Goal: Book appointment/travel/reservation

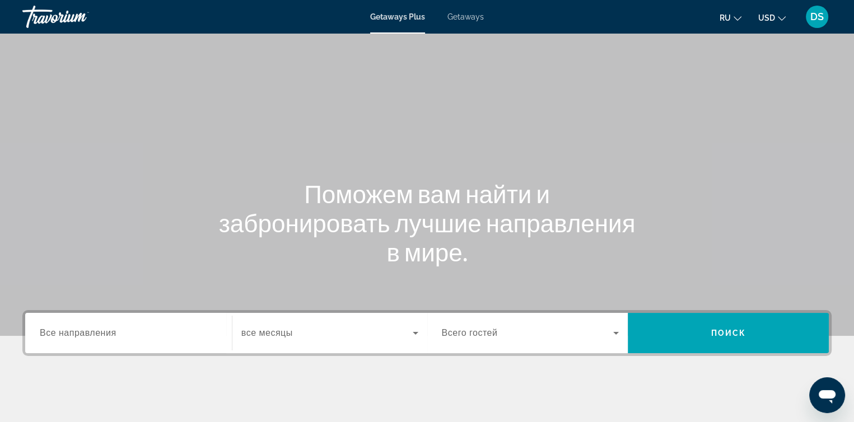
click at [464, 16] on span "Getaways" at bounding box center [466, 16] width 36 height 9
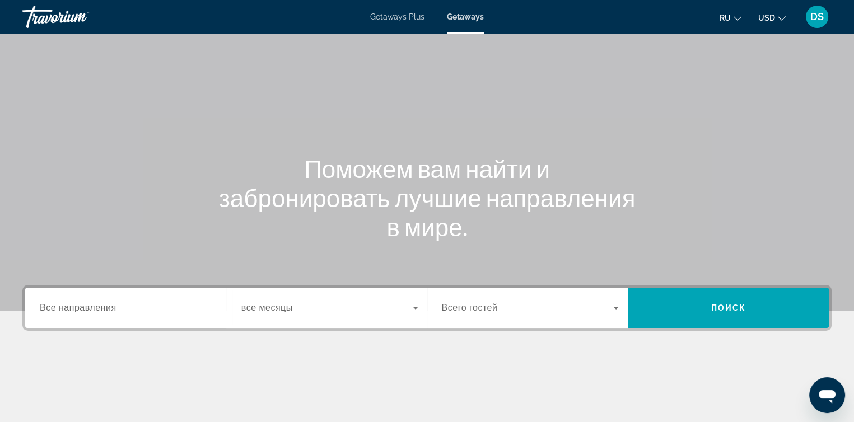
scroll to position [56, 0]
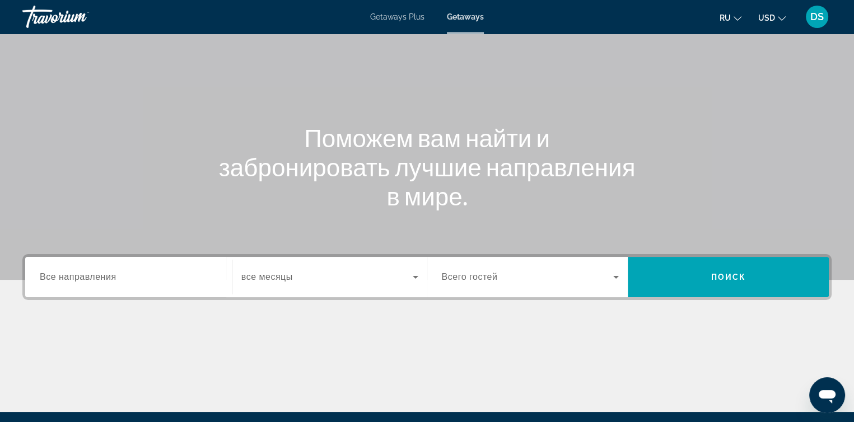
click at [106, 279] on span "Все направления" at bounding box center [78, 277] width 77 height 10
click at [106, 279] on input "Destination Все направления" at bounding box center [129, 277] width 178 height 13
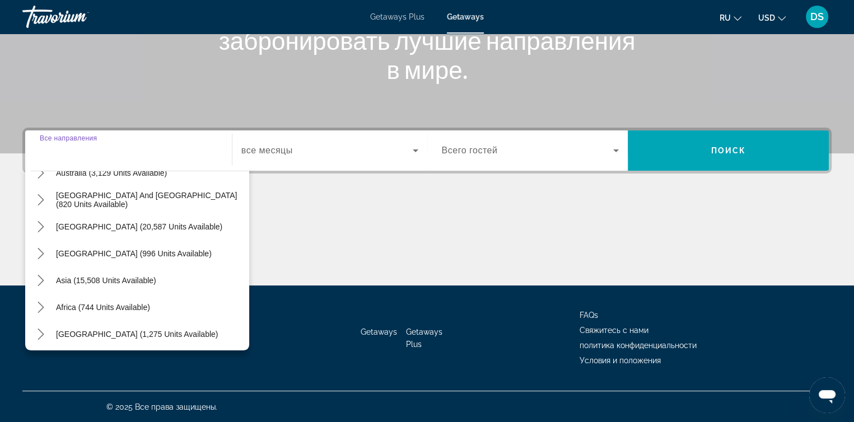
scroll to position [181, 0]
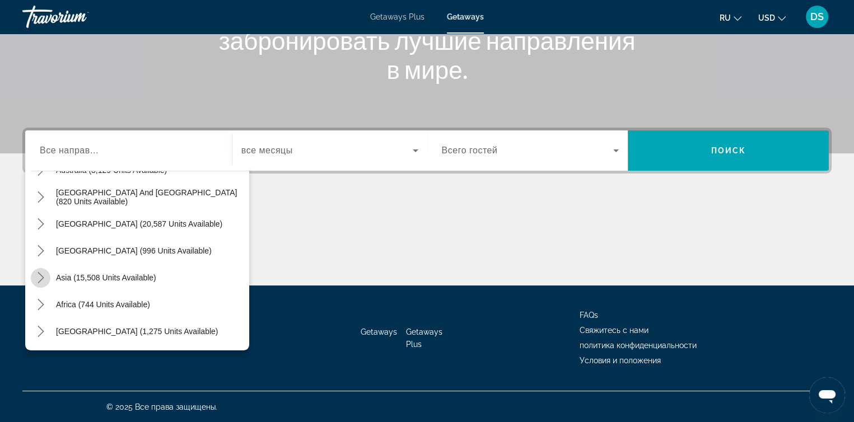
click at [43, 277] on icon "Toggle Asia (15,508 units available) submenu" at bounding box center [41, 277] width 6 height 11
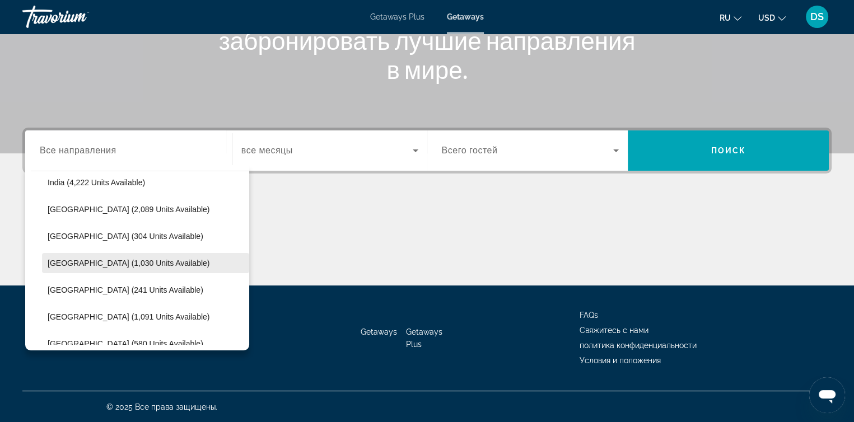
scroll to position [387, 0]
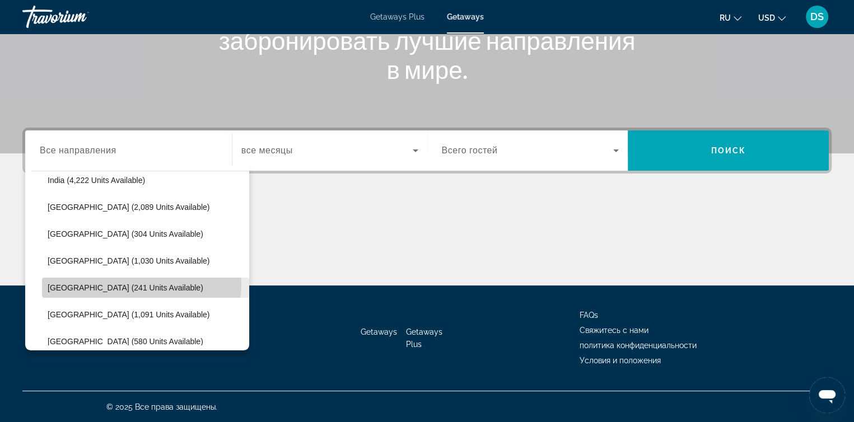
click at [134, 284] on span "[GEOGRAPHIC_DATA] (241 units available)" at bounding box center [126, 287] width 156 height 9
type input "**********"
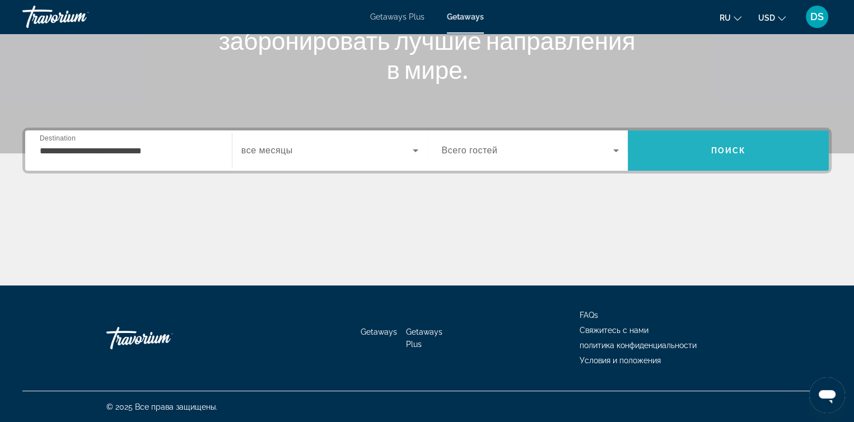
click at [697, 147] on span "Search" at bounding box center [728, 150] width 201 height 27
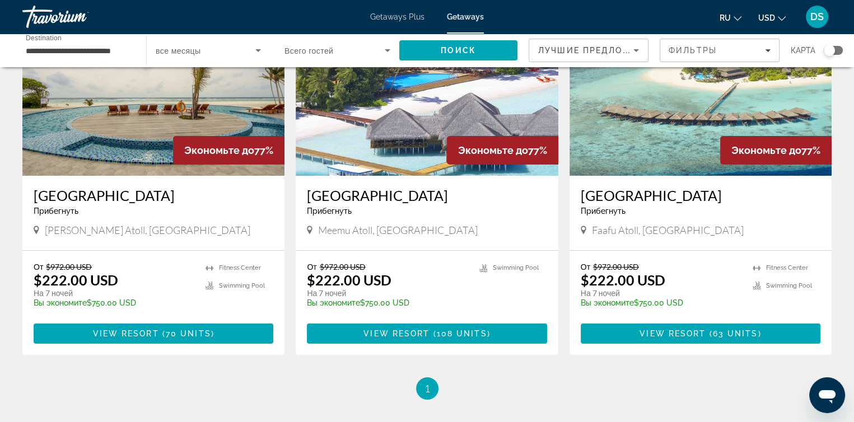
scroll to position [112, 0]
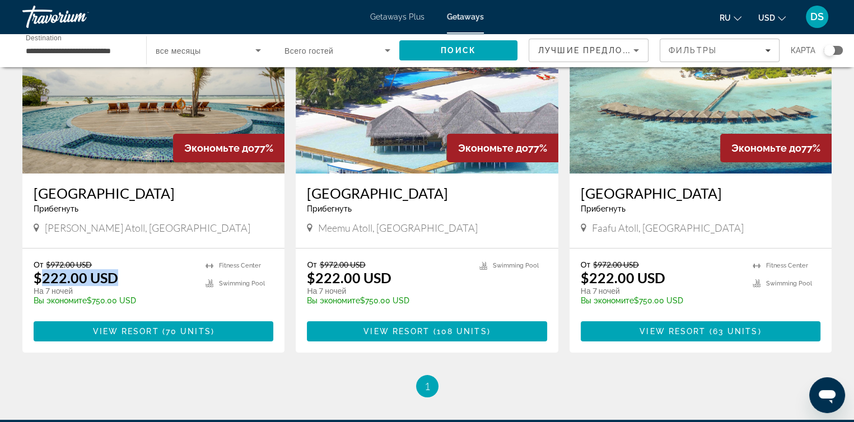
drag, startPoint x: 43, startPoint y: 277, endPoint x: 128, endPoint y: 273, distance: 84.7
click at [128, 273] on div "От $972.00 USD $222.00 USD На 7 ночей Вы экономите $750.00 USD temp" at bounding box center [114, 286] width 161 height 53
drag, startPoint x: 47, startPoint y: 290, endPoint x: 96, endPoint y: 290, distance: 48.7
click at [96, 290] on p "На 7 ночей" at bounding box center [114, 291] width 161 height 10
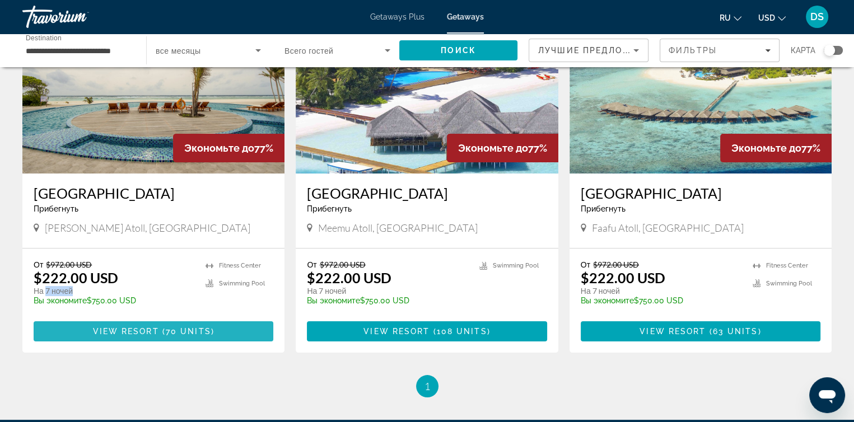
click at [177, 330] on span "70 units" at bounding box center [188, 331] width 45 height 9
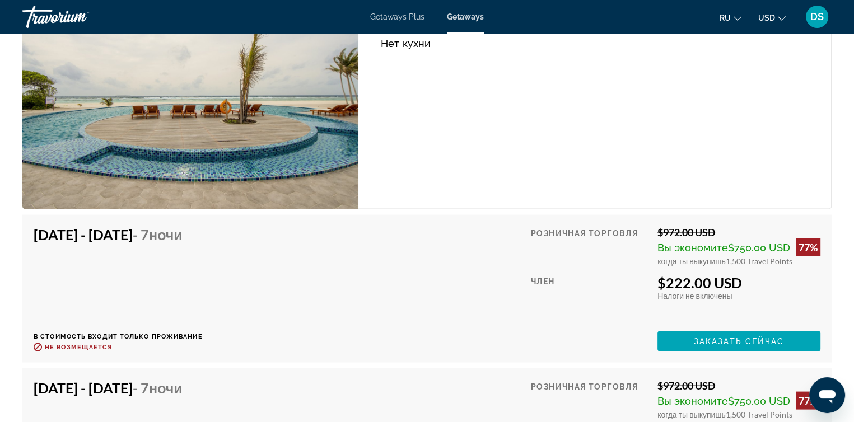
scroll to position [2241, 0]
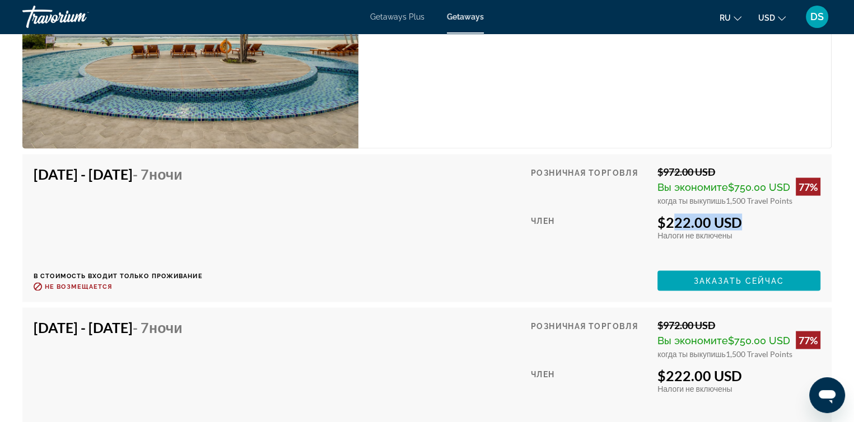
drag, startPoint x: 664, startPoint y: 220, endPoint x: 727, endPoint y: 217, distance: 62.8
click at [727, 217] on div "$222.00 USD" at bounding box center [739, 222] width 163 height 17
drag, startPoint x: 746, startPoint y: 199, endPoint x: 727, endPoint y: 201, distance: 19.7
click at [727, 201] on span "1,500 Travel Points" at bounding box center [759, 201] width 67 height 10
drag, startPoint x: 663, startPoint y: 169, endPoint x: 723, endPoint y: 167, distance: 59.4
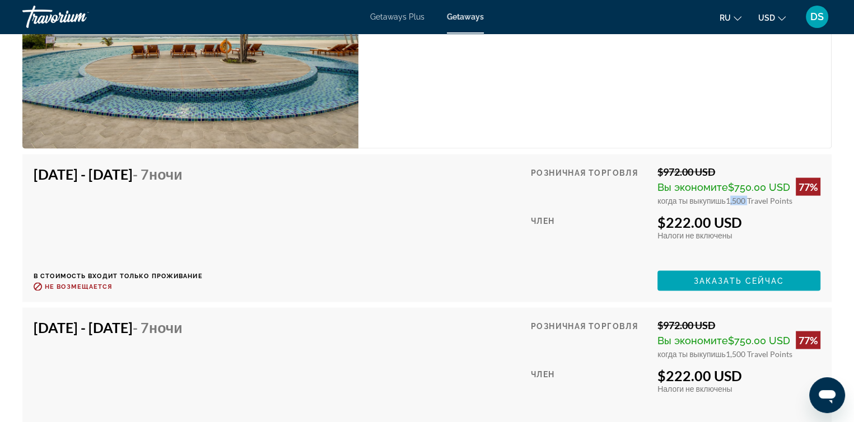
click at [723, 167] on div "$972.00 USD" at bounding box center [739, 172] width 163 height 12
click at [663, 169] on div "$972.00 USD" at bounding box center [739, 172] width 163 height 12
drag, startPoint x: 663, startPoint y: 169, endPoint x: 733, endPoint y: 169, distance: 69.5
click at [733, 169] on div "$972.00 USD" at bounding box center [739, 172] width 163 height 12
drag, startPoint x: 235, startPoint y: 167, endPoint x: 274, endPoint y: 172, distance: 39.5
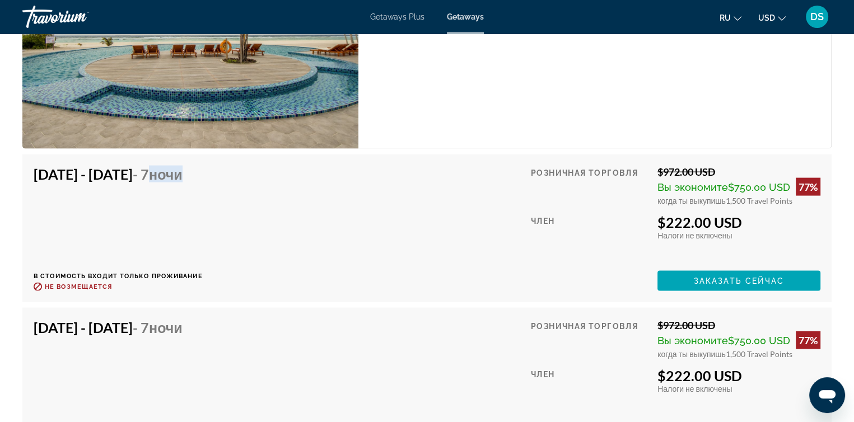
click at [274, 172] on div "[DATE] - [DATE] - 7 ночи В стоимость входит только проживание Возврат до : Не в…" at bounding box center [427, 228] width 787 height 125
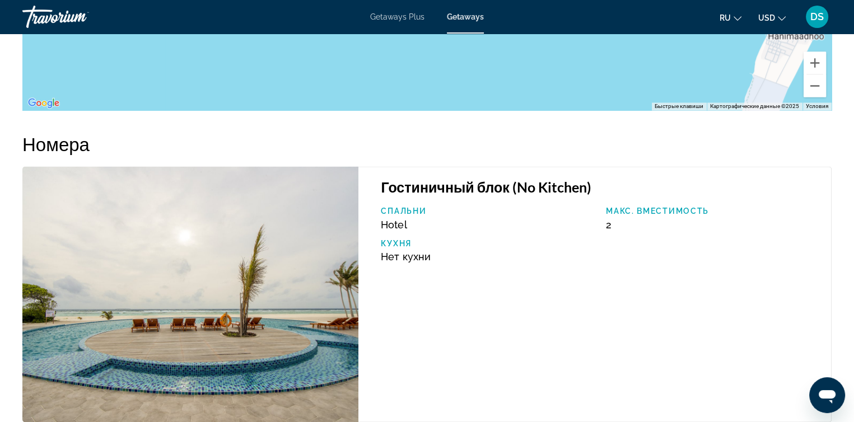
scroll to position [1961, 0]
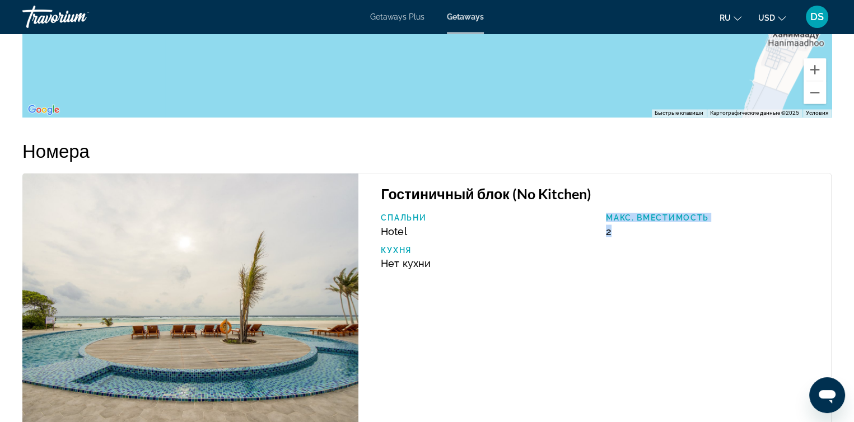
drag, startPoint x: 598, startPoint y: 230, endPoint x: 641, endPoint y: 234, distance: 43.3
click at [641, 234] on div "Спальни Hotel Макс. вместимость 2 Кухня Нет кухни" at bounding box center [600, 245] width 450 height 64
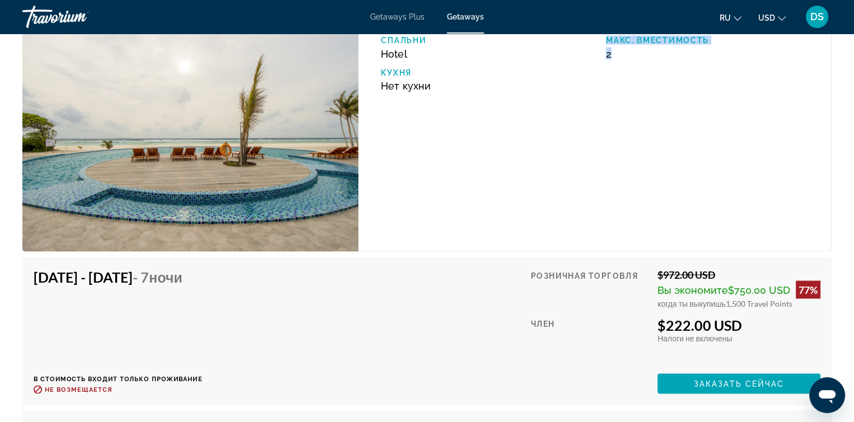
scroll to position [2241, 0]
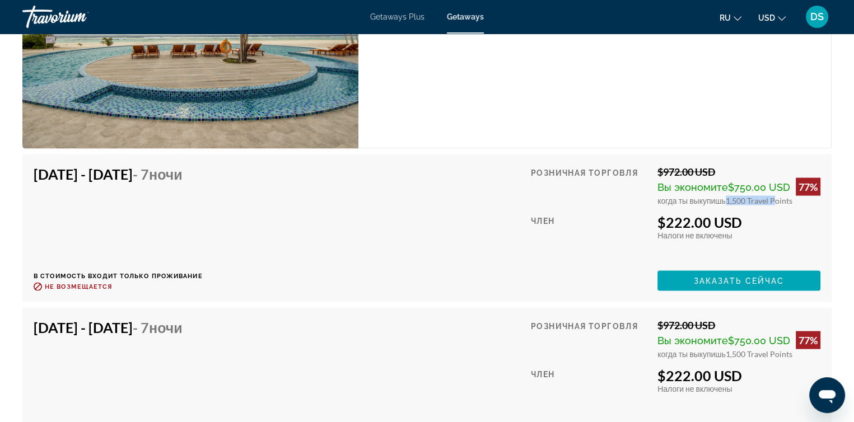
drag, startPoint x: 724, startPoint y: 200, endPoint x: 767, endPoint y: 206, distance: 42.9
click at [770, 203] on div "Розничная торговля $972.00 USD Вы экономите $750.00 USD 77% когда ты выкупишь 1…" at bounding box center [676, 228] width 290 height 125
drag, startPoint x: 660, startPoint y: 217, endPoint x: 728, endPoint y: 224, distance: 68.2
click at [728, 224] on div "$222.00 USD" at bounding box center [739, 222] width 163 height 17
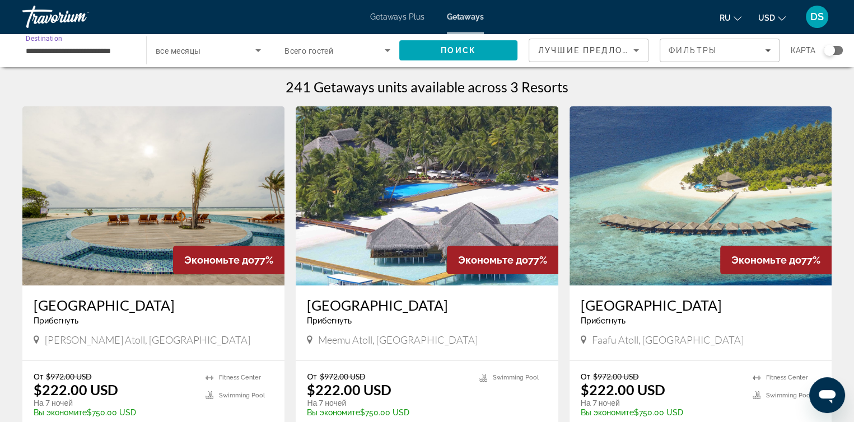
click at [118, 53] on input "**********" at bounding box center [79, 50] width 106 height 13
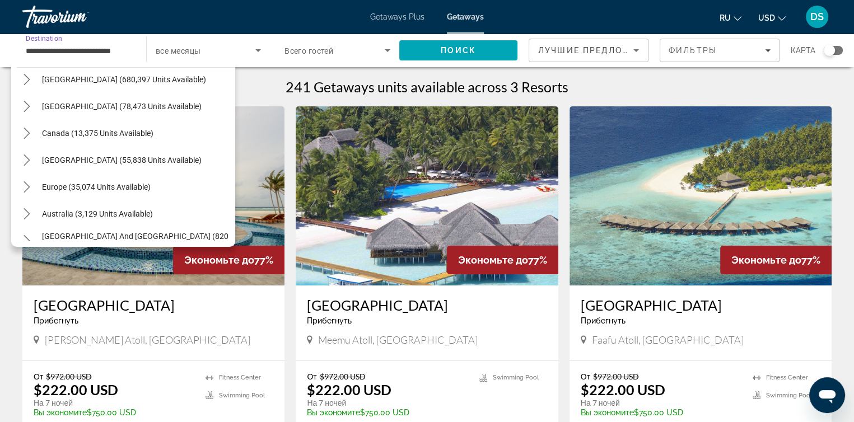
scroll to position [24, 0]
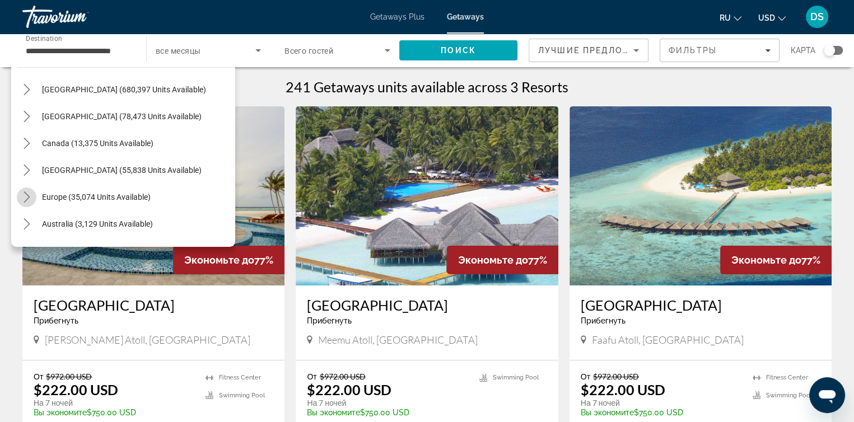
click at [29, 197] on icon "Toggle Europe (35,074 units available) submenu" at bounding box center [27, 197] width 6 height 11
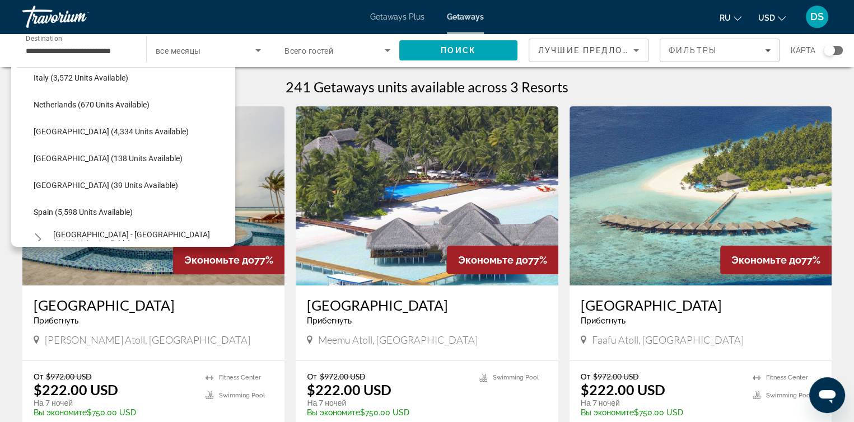
scroll to position [476, 0]
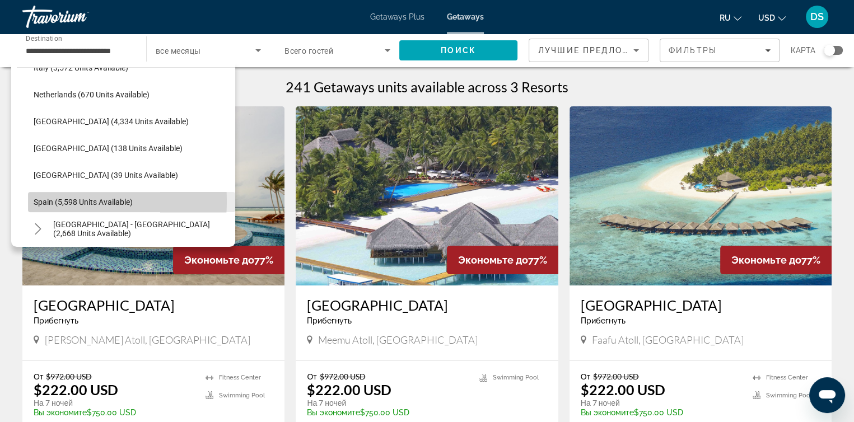
click at [51, 201] on span "Spain (5,598 units available)" at bounding box center [83, 202] width 99 height 9
type input "**********"
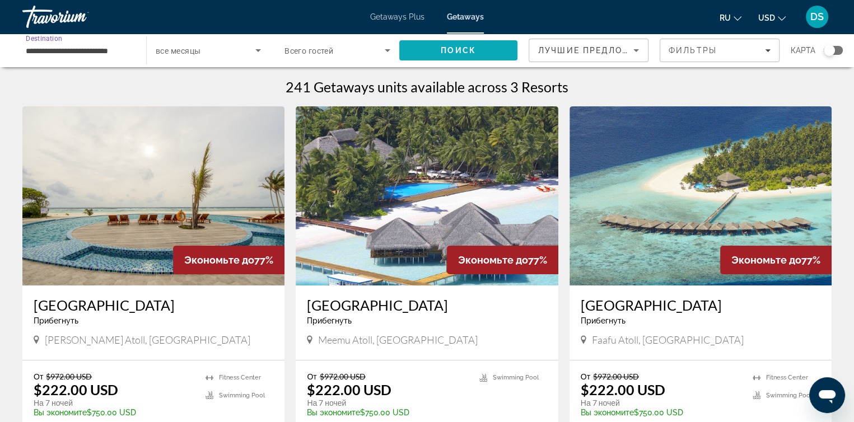
click at [455, 49] on span "Поиск" at bounding box center [458, 50] width 35 height 9
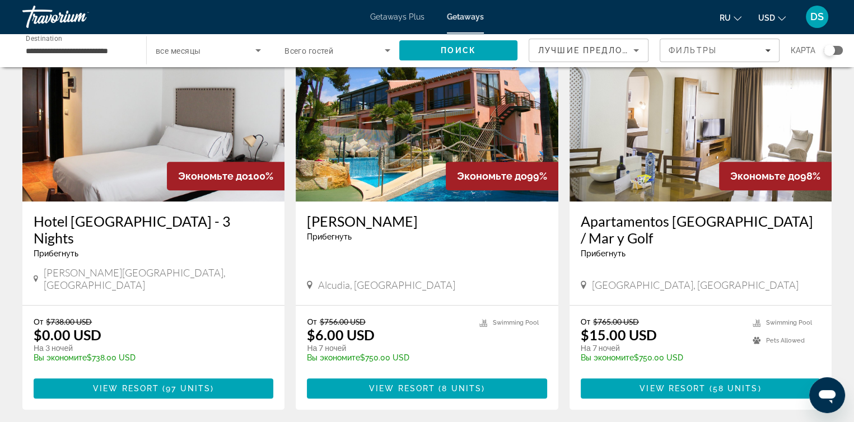
scroll to position [504, 0]
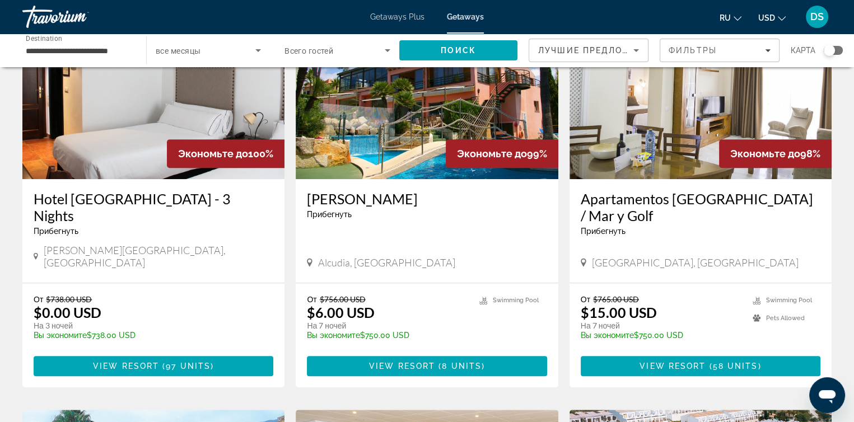
click at [374, 141] on img "Main content" at bounding box center [427, 89] width 262 height 179
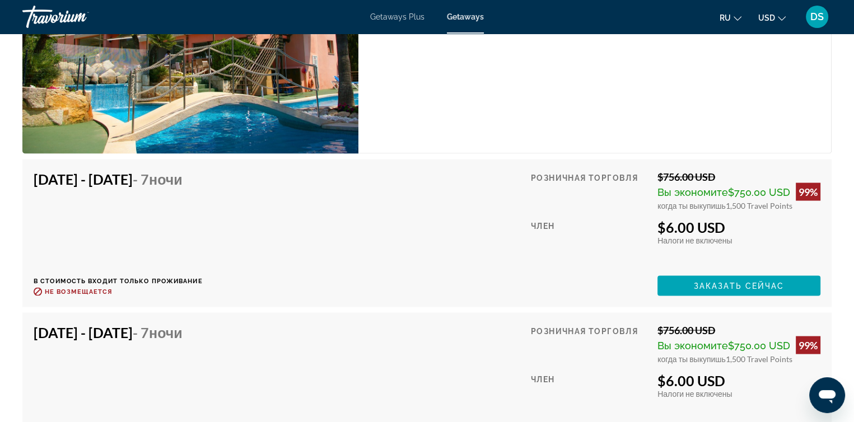
scroll to position [2185, 0]
drag, startPoint x: 667, startPoint y: 227, endPoint x: 743, endPoint y: 226, distance: 76.2
click at [743, 226] on div "$6.00 USD" at bounding box center [739, 226] width 163 height 17
drag, startPoint x: 61, startPoint y: 173, endPoint x: 208, endPoint y: 257, distance: 169.3
click at [175, 189] on div "[DATE] - [DATE] - 7 ночи" at bounding box center [114, 181] width 161 height 22
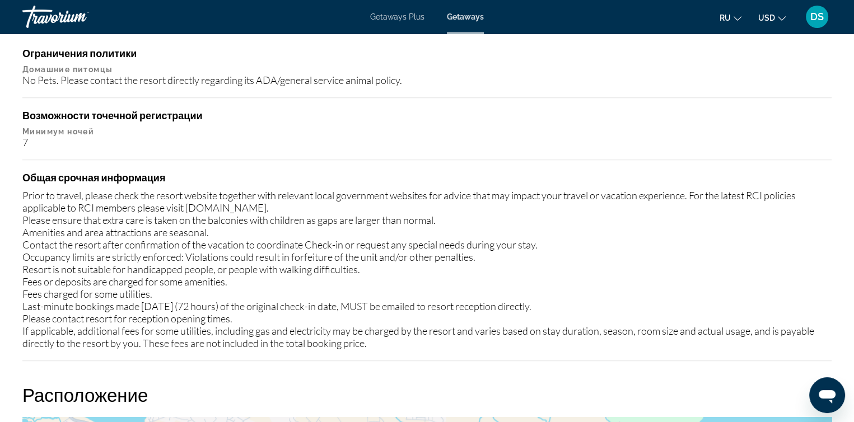
scroll to position [1087, 0]
